Goal: Information Seeking & Learning: Learn about a topic

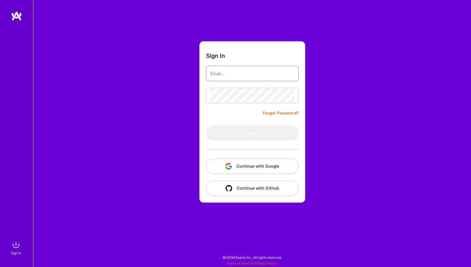
type input "teammail@m20.nl"
click at [252, 133] on button "Sign In" at bounding box center [252, 132] width 93 height 15
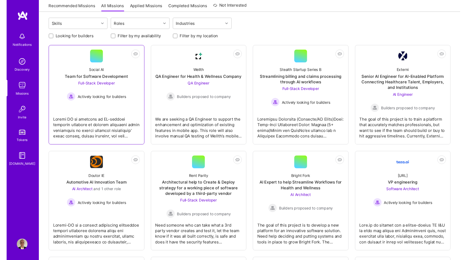
scroll to position [65, 0]
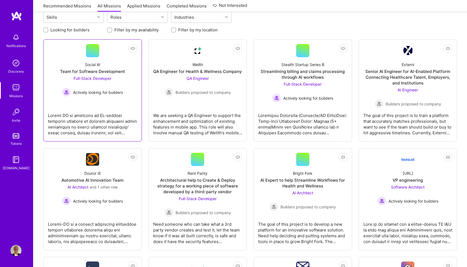
click at [94, 65] on div "Social AI" at bounding box center [92, 65] width 15 height 6
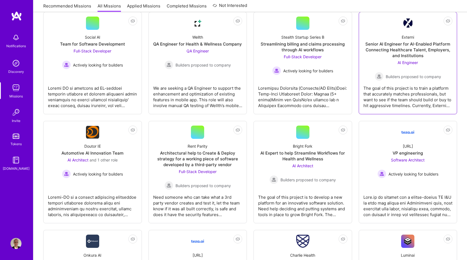
scroll to position [129, 0]
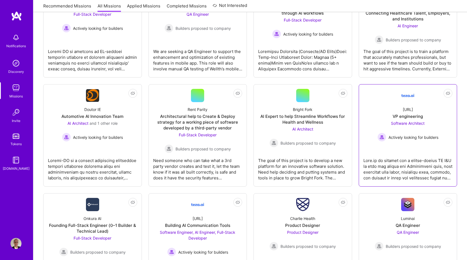
click at [406, 116] on div "VP engineering" at bounding box center [408, 116] width 30 height 6
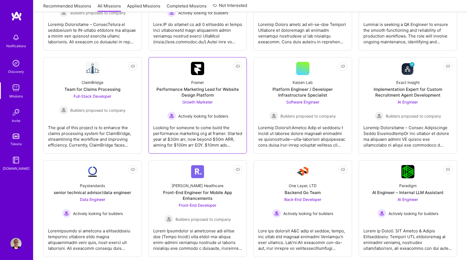
scroll to position [366, 0]
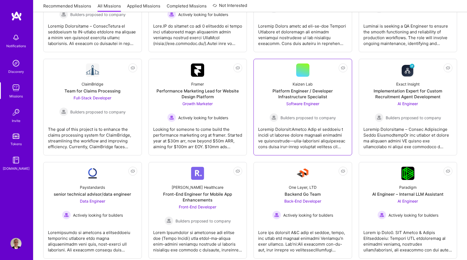
click at [312, 90] on div "Platform Engineer / Developer Infrastructure Specialist" at bounding box center [302, 94] width 89 height 12
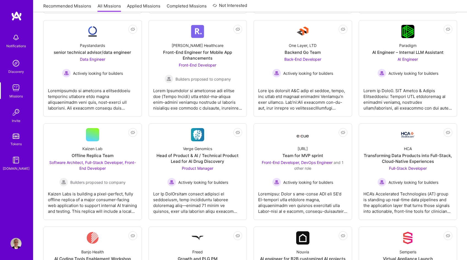
scroll to position [513, 0]
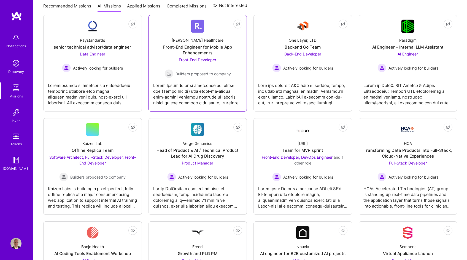
click at [206, 51] on div "Front-End Engineer for Mobile App Enhancements" at bounding box center [197, 50] width 89 height 12
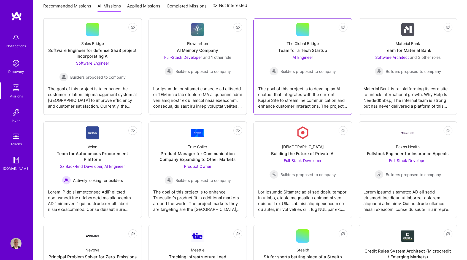
scroll to position [813, 0]
click at [306, 49] on div "Team for a Tech Startup" at bounding box center [302, 51] width 49 height 6
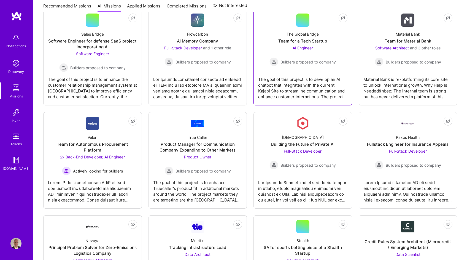
scroll to position [819, 0]
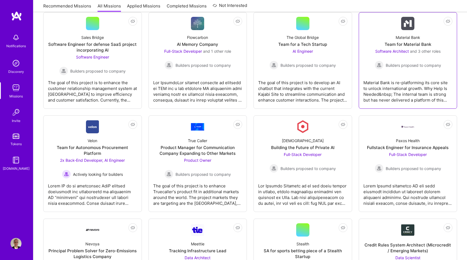
click at [403, 39] on div "Material Bank" at bounding box center [408, 37] width 25 height 6
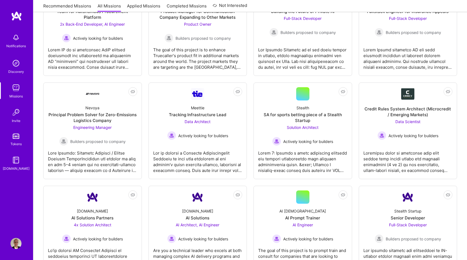
scroll to position [840, 0]
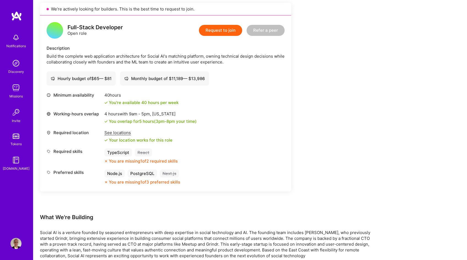
scroll to position [58, 0]
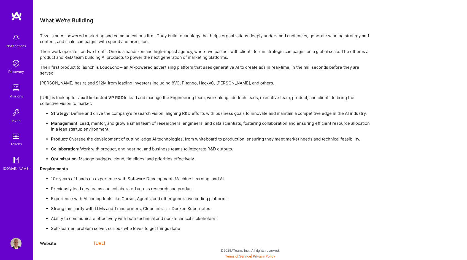
scroll to position [359, 0]
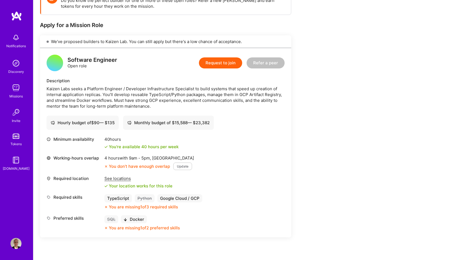
scroll to position [99, 0]
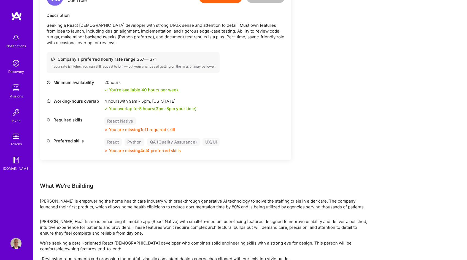
scroll to position [163, 0]
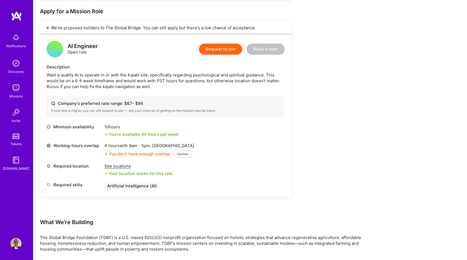
scroll to position [109, 0]
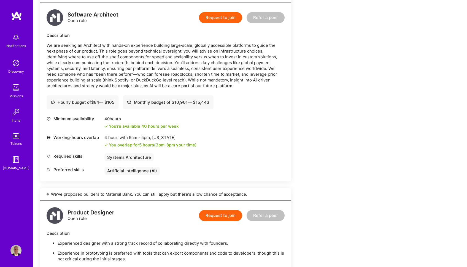
scroll to position [140, 0]
